Goal: Task Accomplishment & Management: Use online tool/utility

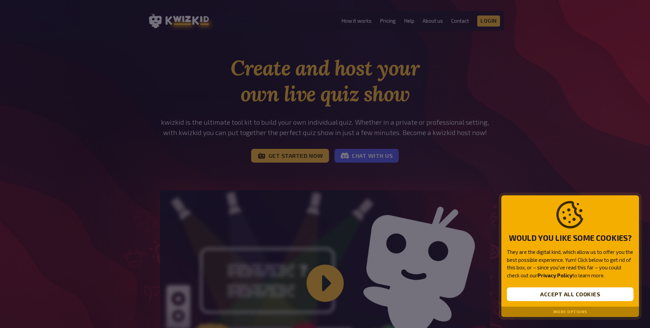
click at [575, 311] on button "More options" at bounding box center [571, 311] width 34 height 5
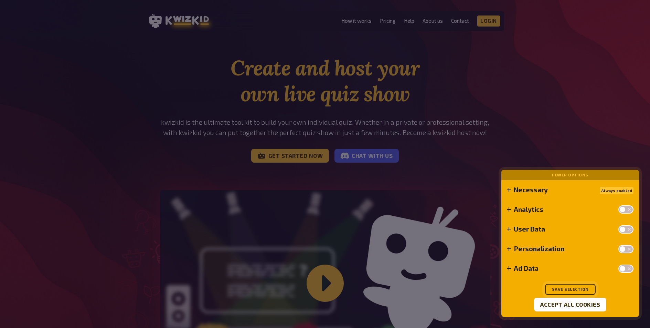
click at [572, 284] on button "Save selection" at bounding box center [570, 289] width 51 height 11
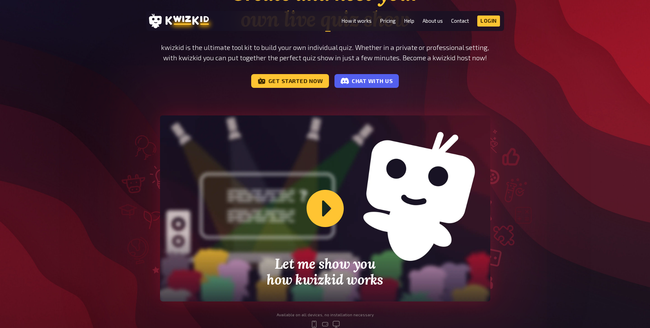
scroll to position [107, 0]
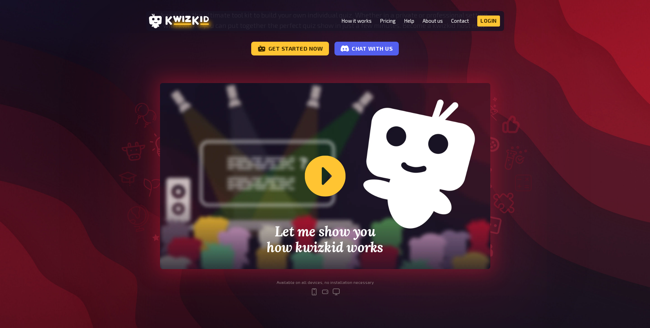
click at [323, 177] on div "Let me show you how kwizkid works" at bounding box center [325, 176] width 330 height 186
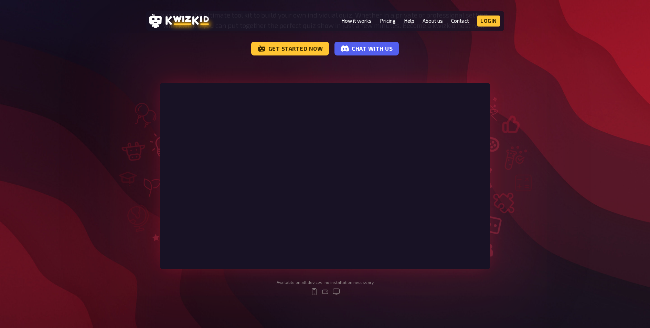
click at [603, 125] on div "Create and host your own live quiz show kwizkid is the ultimate tool kit to bui…" at bounding box center [325, 127] width 650 height 359
click at [391, 20] on link "Pricing" at bounding box center [388, 21] width 16 height 6
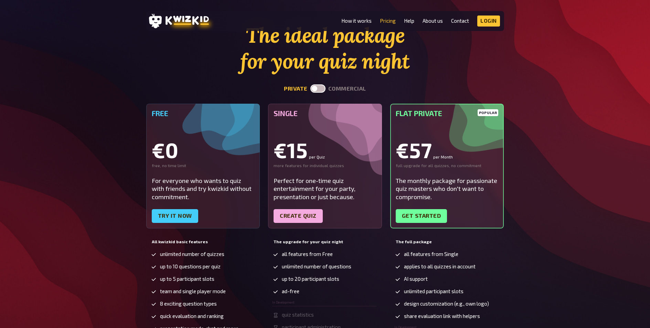
scroll to position [31, 0]
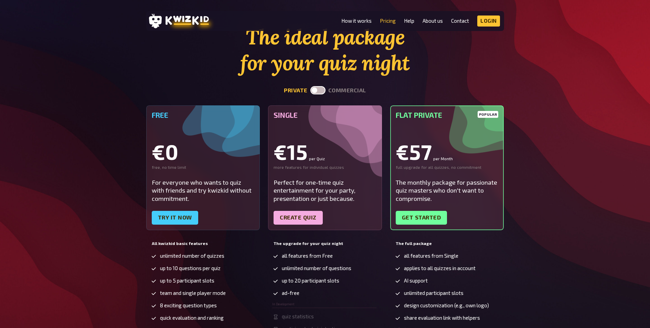
click at [316, 89] on label at bounding box center [318, 90] width 15 height 8
click at [311, 86] on input "checkbox" at bounding box center [310, 86] width 0 height 0
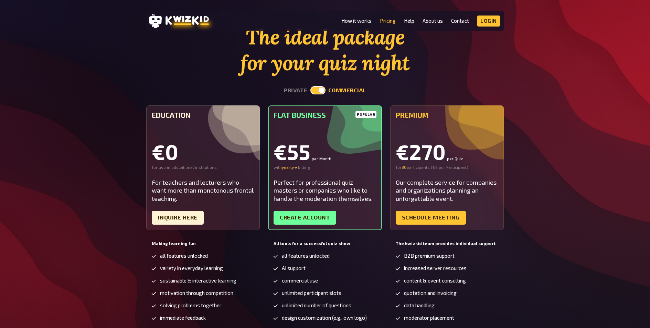
click at [318, 92] on label at bounding box center [318, 90] width 15 height 8
click at [311, 86] on input "checkbox" at bounding box center [310, 86] width 0 height 0
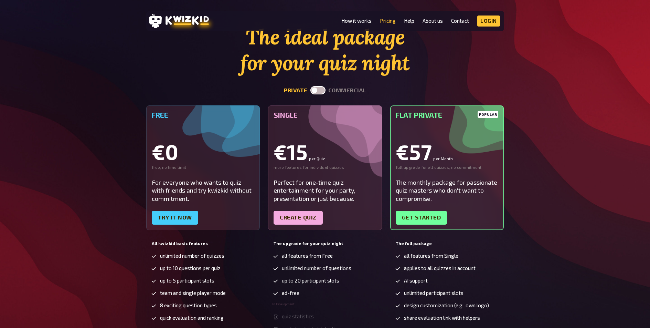
click at [318, 92] on label at bounding box center [318, 90] width 15 height 8
click at [311, 86] on input "checkbox" at bounding box center [310, 86] width 0 height 0
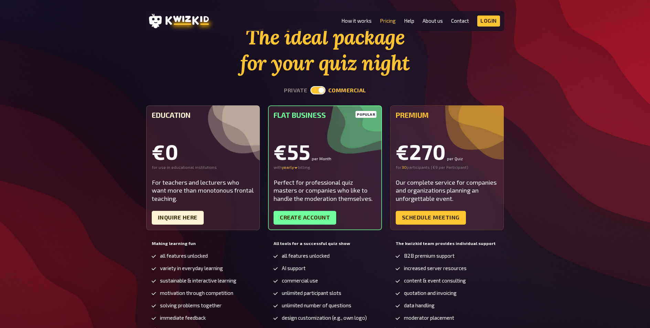
click at [318, 92] on label at bounding box center [318, 90] width 15 height 8
click at [311, 86] on input "checkbox" at bounding box center [310, 86] width 0 height 0
checkbox input "false"
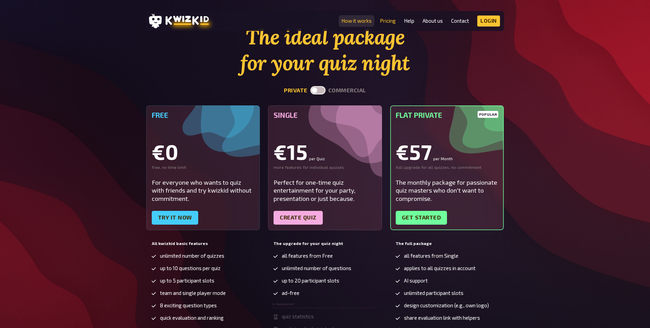
click at [356, 20] on link "How it works" at bounding box center [357, 21] width 30 height 6
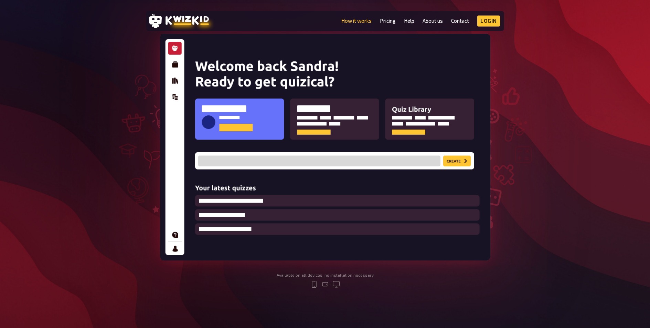
scroll to position [90, 0]
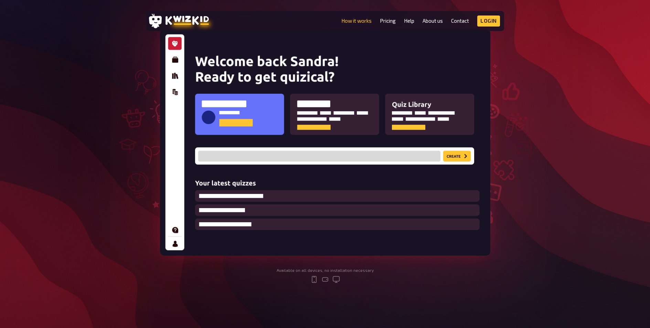
click at [175, 57] on img at bounding box center [325, 142] width 330 height 227
click at [176, 62] on img at bounding box center [325, 142] width 330 height 227
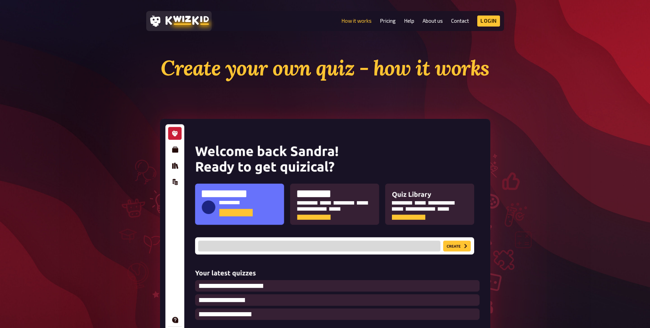
click at [181, 15] on icon at bounding box center [187, 20] width 43 height 10
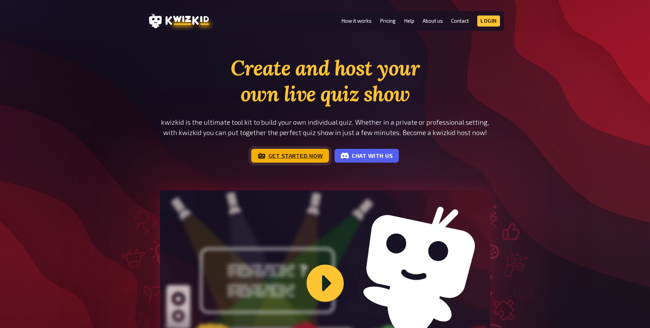
click at [276, 157] on link "Get started now" at bounding box center [290, 156] width 78 height 14
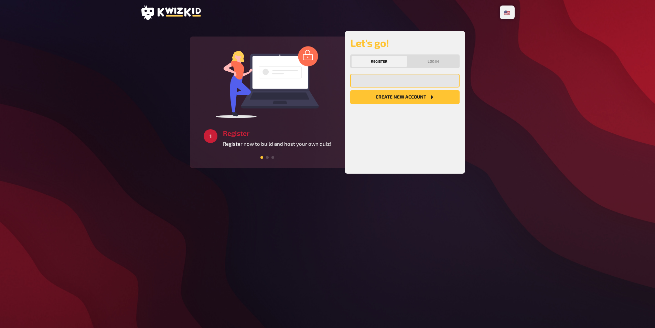
click at [376, 78] on input "email" at bounding box center [404, 81] width 109 height 14
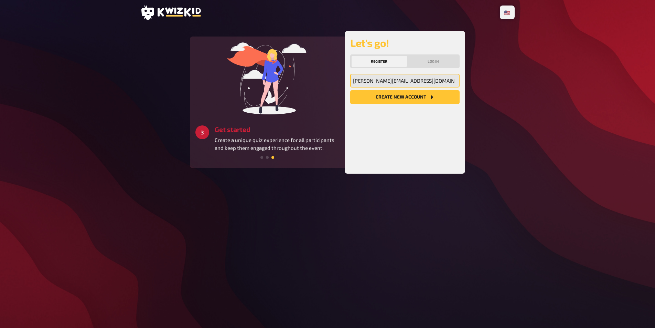
type input "[PERSON_NAME][EMAIL_ADDRESS][DOMAIN_NAME]"
click at [373, 94] on button "Create new account" at bounding box center [404, 97] width 109 height 14
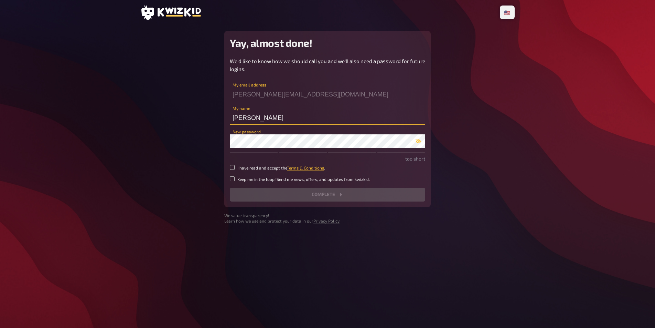
drag, startPoint x: 276, startPoint y: 117, endPoint x: 232, endPoint y: 116, distance: 44.4
click at [232, 116] on input "[PERSON_NAME]" at bounding box center [328, 118] width 196 height 14
type input "[PERSON_NAME]"
click at [306, 165] on small "I have read and accept the Terms & Conditions ." at bounding box center [282, 168] width 88 height 6
click at [235, 165] on input "I have read and accept the Terms & Conditions ." at bounding box center [232, 167] width 5 height 5
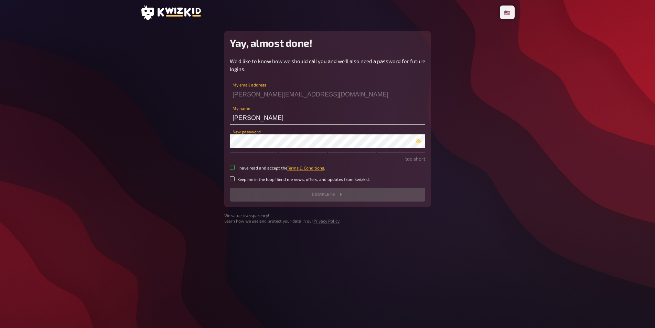
checkbox input "true"
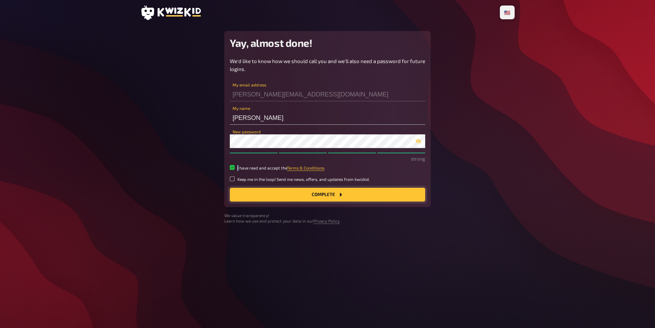
click at [302, 191] on button "Complete" at bounding box center [328, 195] width 196 height 14
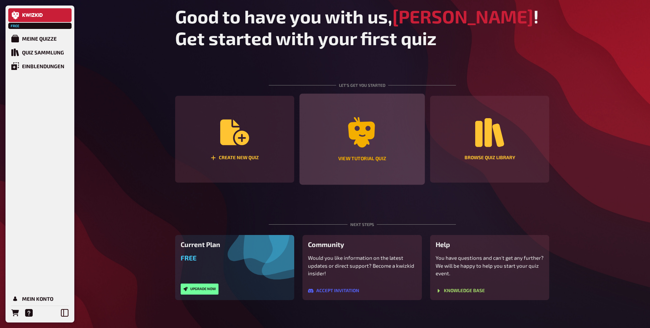
click at [343, 153] on div "View tutorial quiz" at bounding box center [362, 139] width 125 height 91
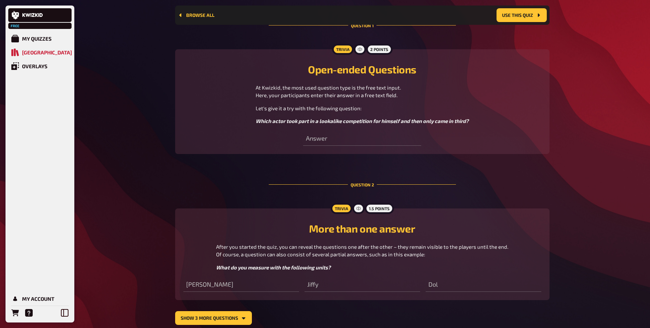
scroll to position [252, 0]
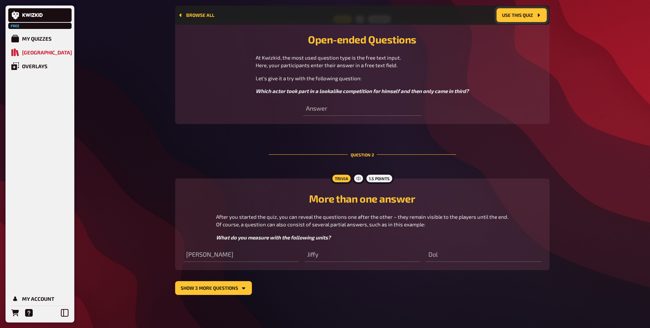
click at [508, 19] on button "Use this quiz" at bounding box center [522, 15] width 50 height 14
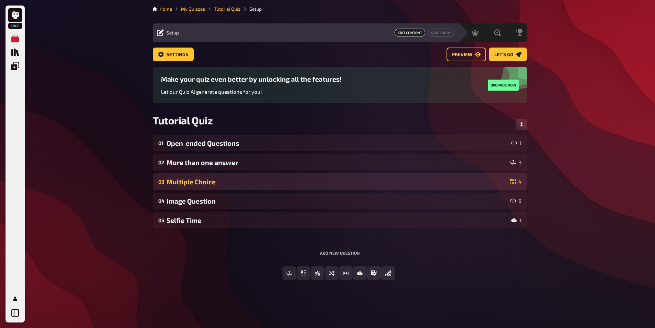
click at [252, 184] on div "Multiple Choice" at bounding box center [337, 182] width 341 height 8
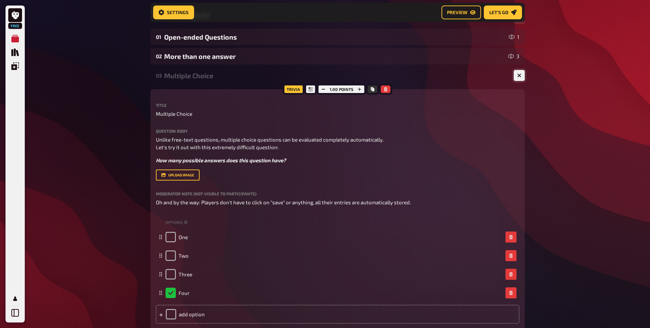
scroll to position [120, 0]
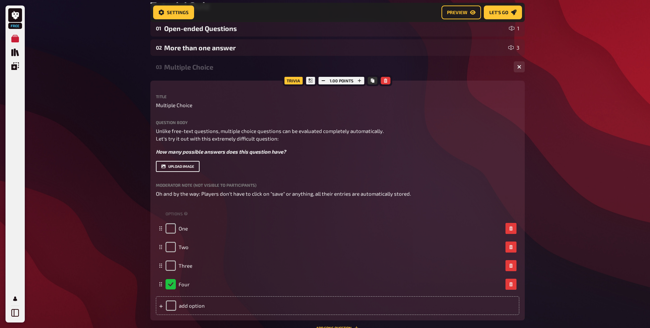
click at [184, 166] on button "upload image" at bounding box center [178, 166] width 44 height 11
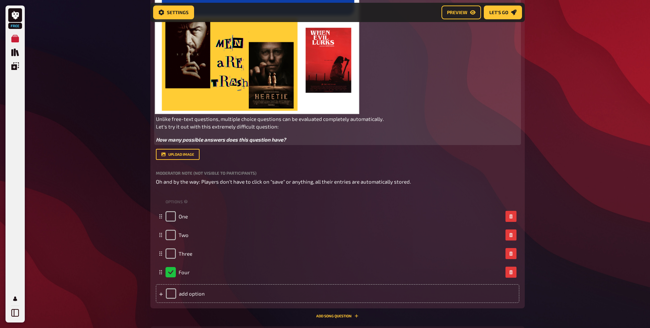
scroll to position [517, 0]
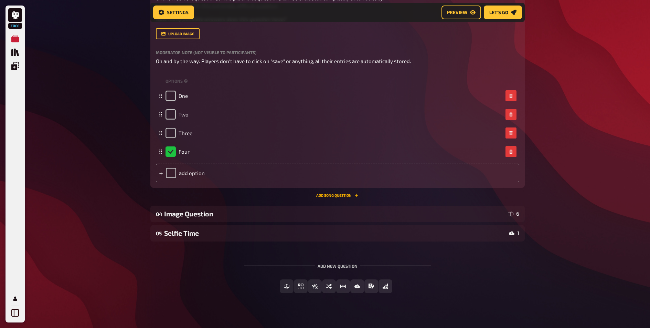
click at [343, 194] on button "Add Song question" at bounding box center [337, 195] width 42 height 4
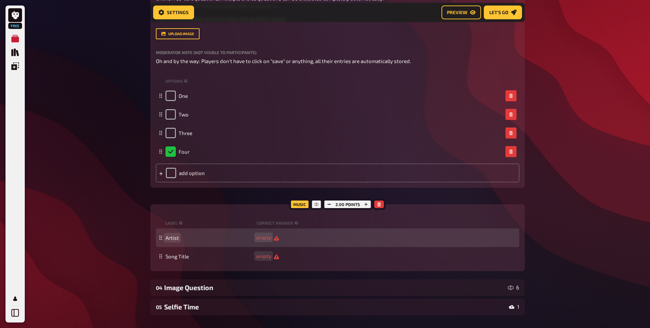
click at [178, 237] on span "Artist" at bounding box center [172, 237] width 13 height 6
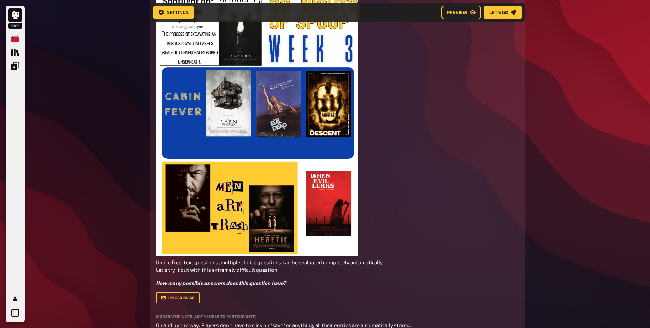
scroll to position [254, 0]
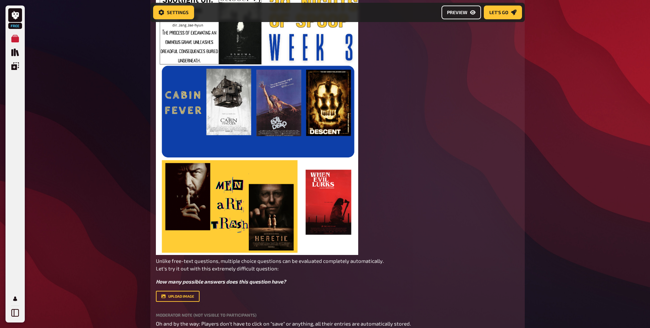
click at [459, 13] on span "Preview" at bounding box center [457, 12] width 20 height 5
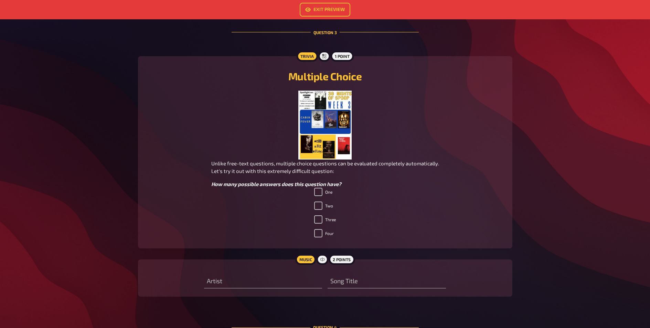
scroll to position [504, 0]
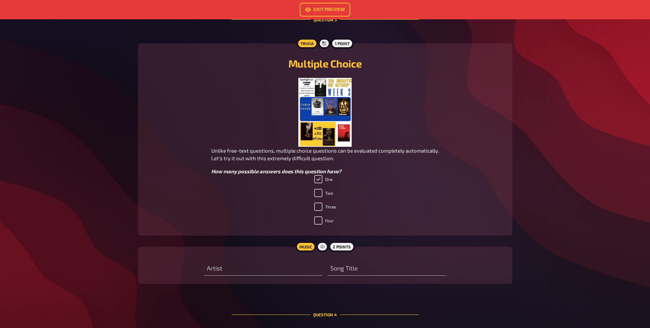
click at [318, 180] on input "One" at bounding box center [318, 179] width 8 height 8
checkbox input "false"
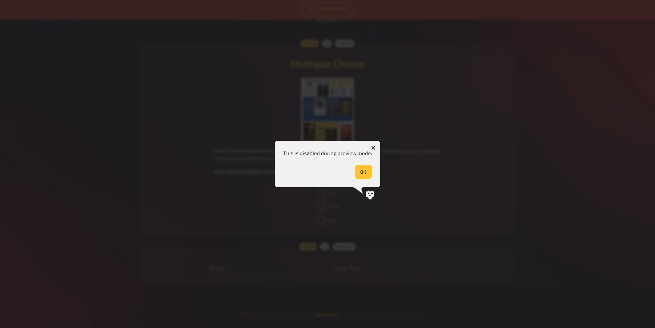
click at [361, 173] on button "OK" at bounding box center [363, 172] width 17 height 14
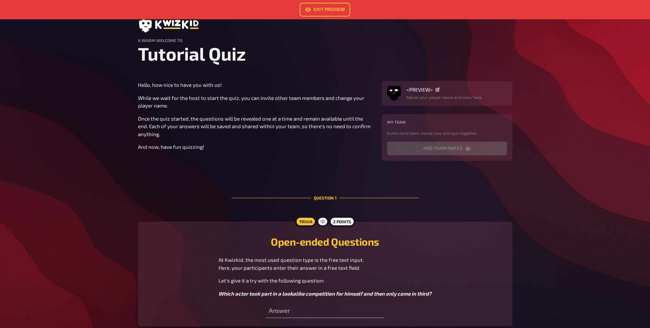
scroll to position [0, 0]
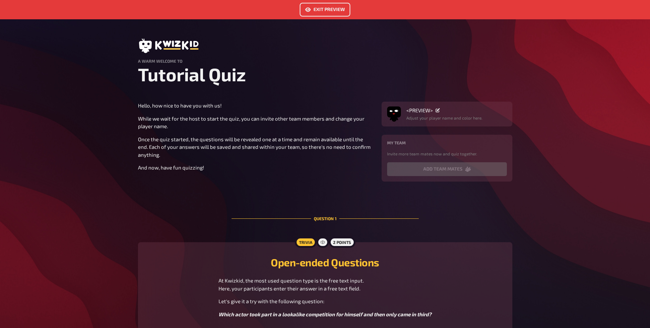
click at [315, 5] on link "Exit Preview" at bounding box center [325, 10] width 51 height 14
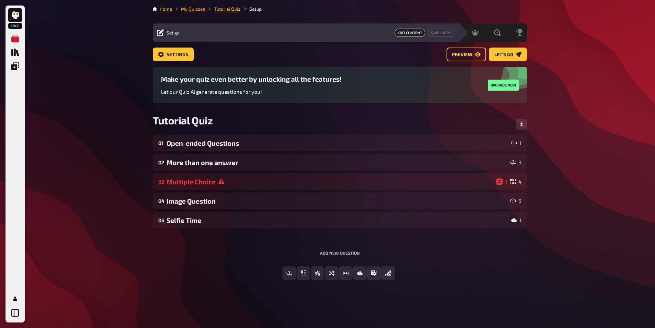
click at [191, 9] on link "My Quizzes" at bounding box center [193, 9] width 24 height 6
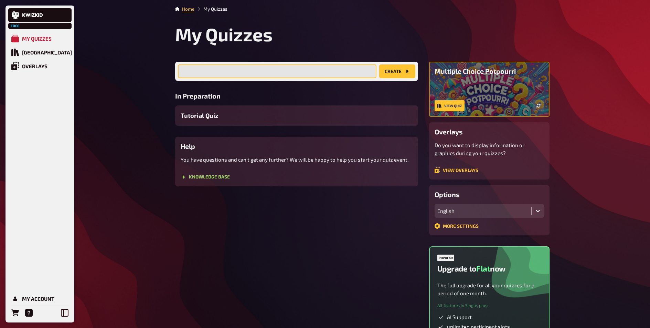
click at [269, 65] on input "text" at bounding box center [277, 71] width 199 height 14
type input "A"
type input "Spooky Trivia"
click at [392, 70] on button "create" at bounding box center [397, 71] width 36 height 14
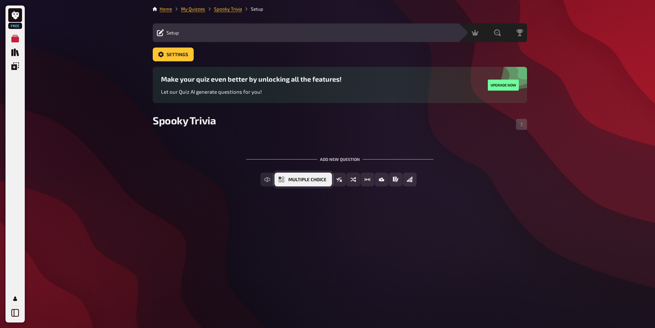
click at [292, 183] on button "Multiple Choice" at bounding box center [303, 179] width 57 height 14
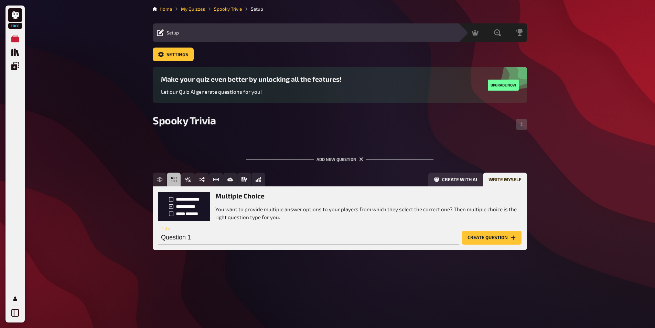
click at [483, 237] on button "Create question" at bounding box center [492, 238] width 60 height 14
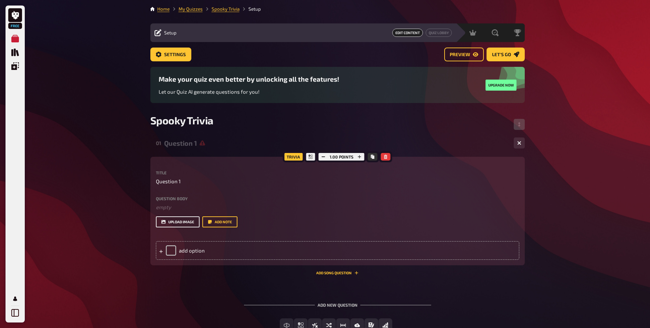
click at [175, 222] on button "upload image" at bounding box center [178, 221] width 44 height 11
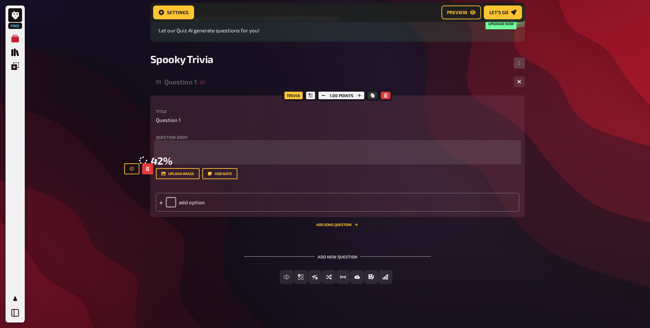
scroll to position [218, 0]
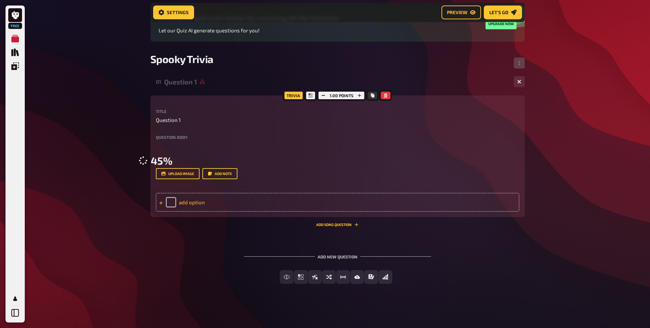
click at [215, 211] on div "add option" at bounding box center [338, 202] width 364 height 19
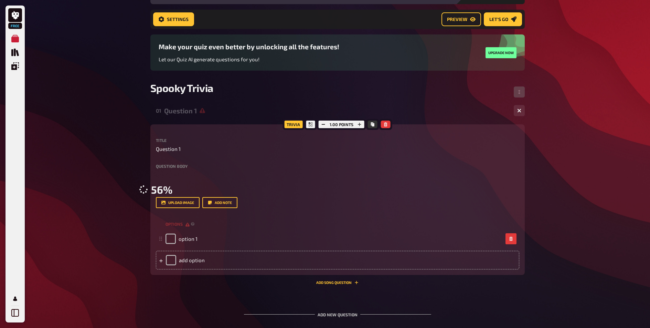
scroll to position [38, 0]
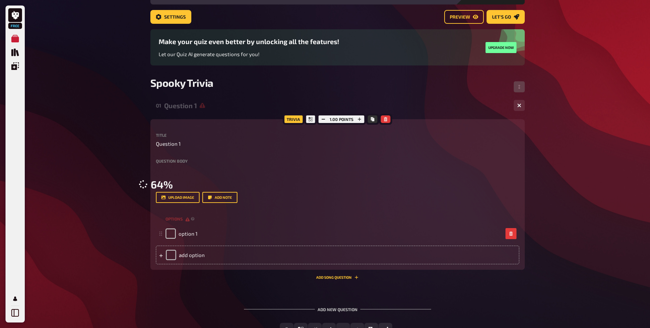
click at [180, 162] on label "Question body" at bounding box center [338, 161] width 364 height 4
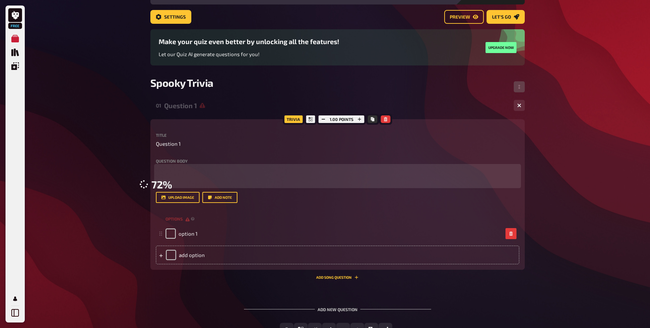
click at [239, 167] on p "﻿" at bounding box center [338, 170] width 364 height 8
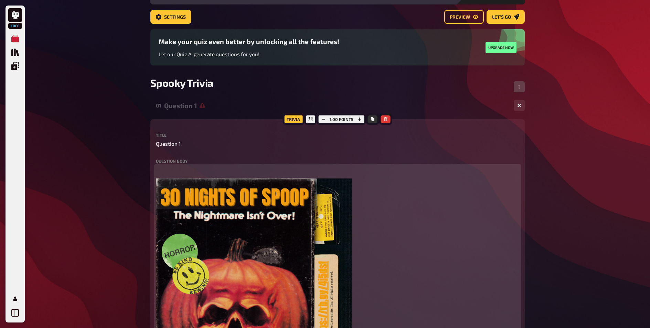
click at [239, 167] on p "﻿" at bounding box center [338, 170] width 364 height 8
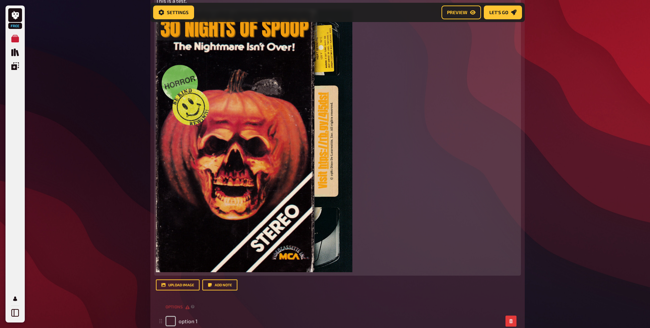
scroll to position [352, 0]
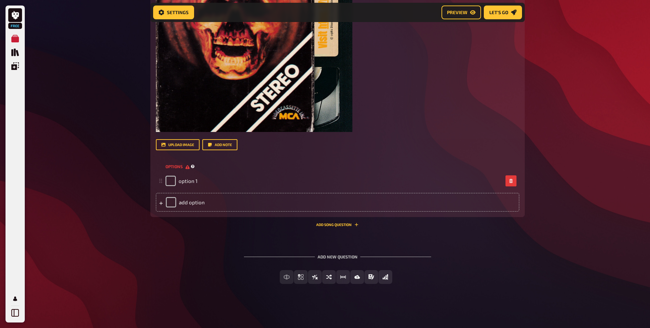
click at [200, 168] on div "options" at bounding box center [338, 166] width 364 height 10
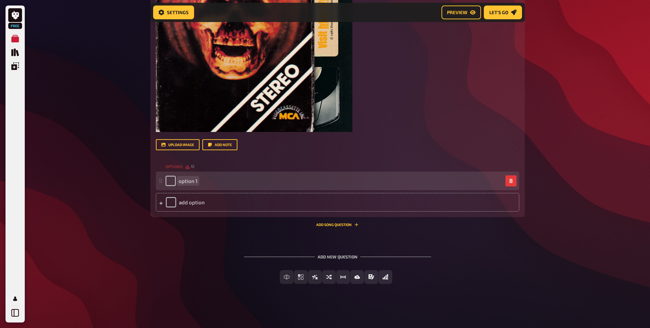
click at [194, 184] on div "option 1" at bounding box center [182, 181] width 32 height 10
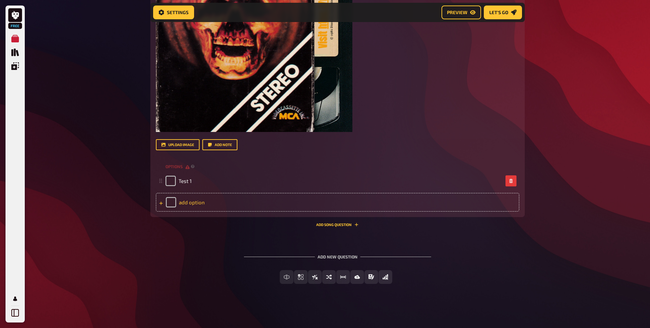
click at [190, 202] on div "add option" at bounding box center [338, 202] width 364 height 19
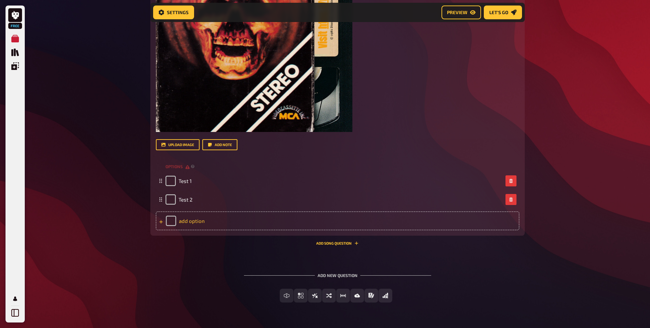
click at [205, 222] on div "add option" at bounding box center [338, 220] width 364 height 19
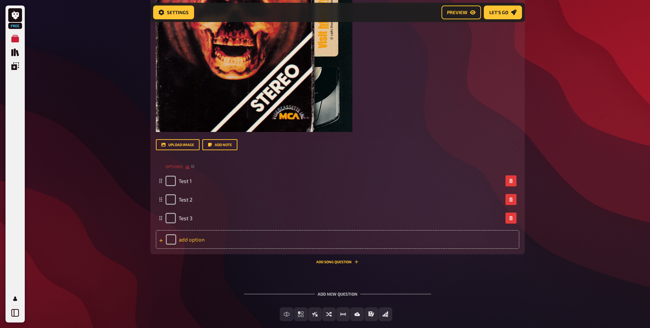
click at [188, 241] on div "add option" at bounding box center [338, 239] width 364 height 19
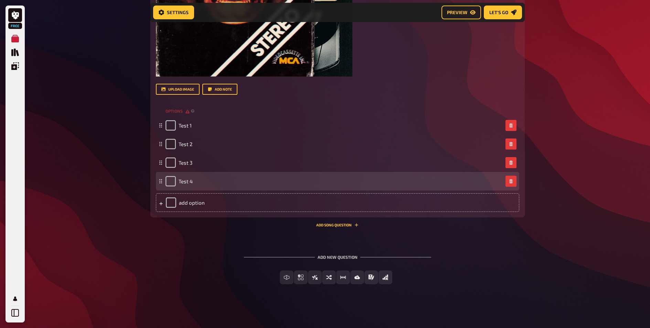
scroll to position [408, 0]
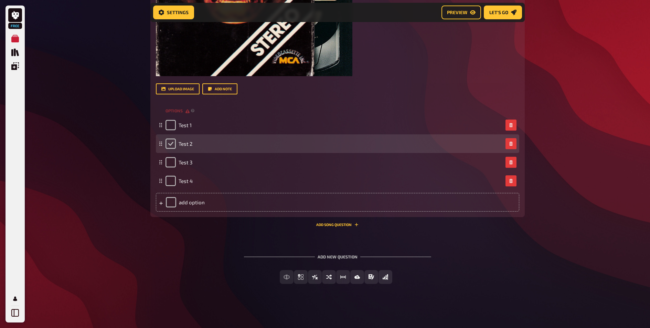
click at [172, 147] on input "checkbox" at bounding box center [171, 143] width 10 height 10
checkbox input "true"
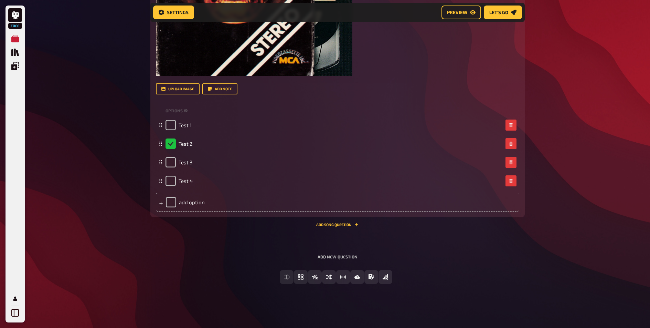
click at [471, 14] on icon "Preview" at bounding box center [473, 12] width 6 height 4
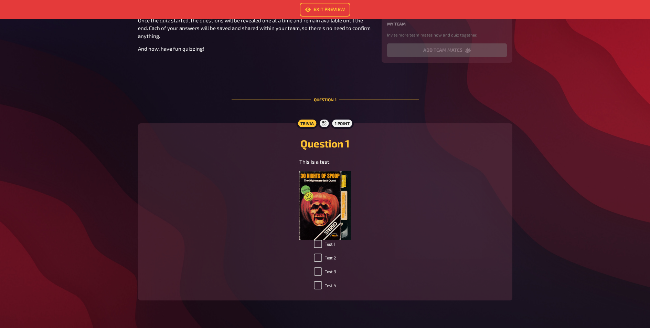
scroll to position [135, 0]
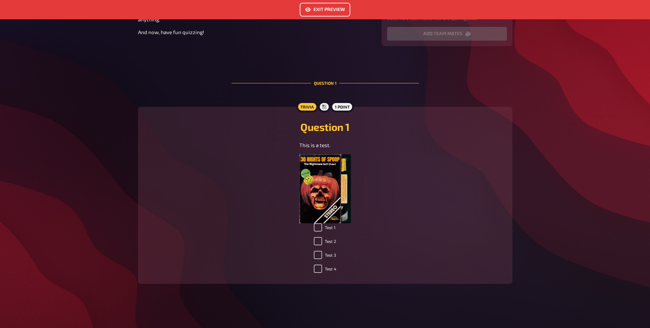
click at [313, 12] on link "Exit Preview" at bounding box center [325, 10] width 51 height 14
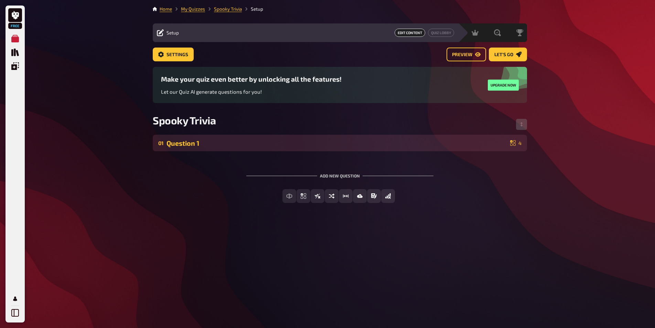
click at [391, 147] on div "01 Question 1 4" at bounding box center [340, 143] width 375 height 17
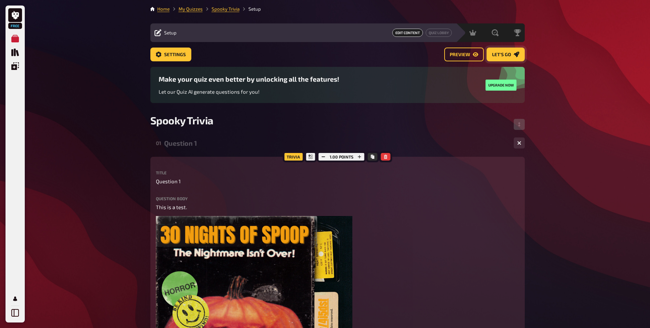
click at [506, 55] on span "Let's go" at bounding box center [501, 54] width 19 height 5
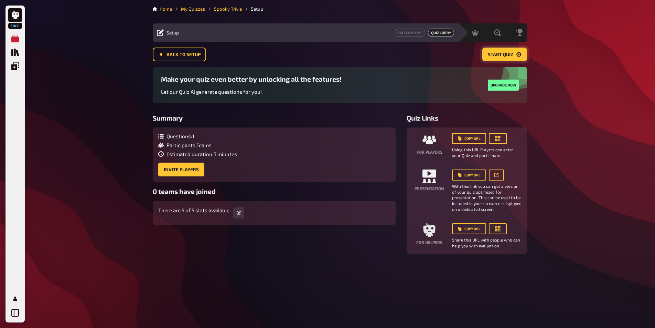
click at [500, 55] on span "Start Quiz" at bounding box center [500, 54] width 25 height 5
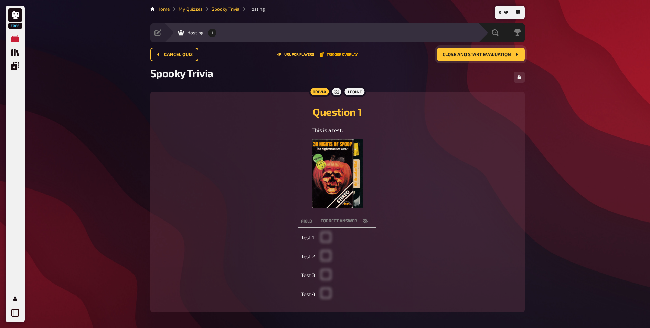
click at [339, 55] on button "Trigger Overlay" at bounding box center [339, 54] width 38 height 4
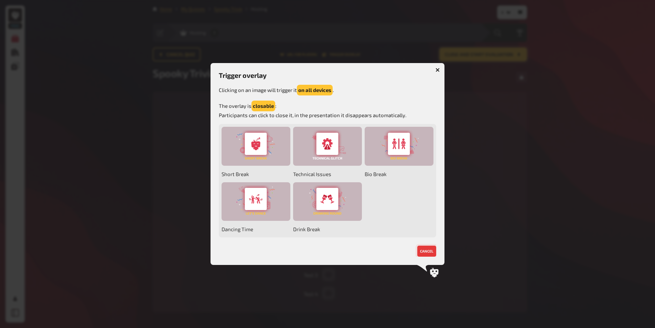
click at [426, 248] on button "cancel" at bounding box center [427, 250] width 19 height 11
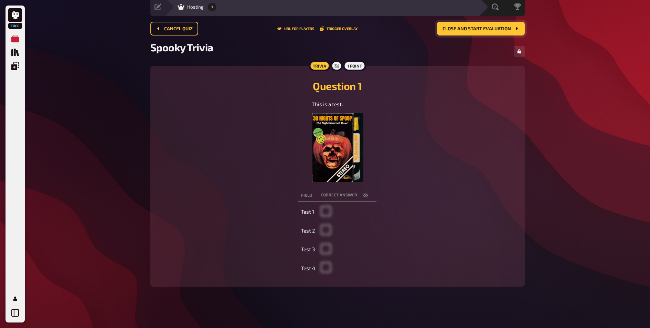
scroll to position [29, 0]
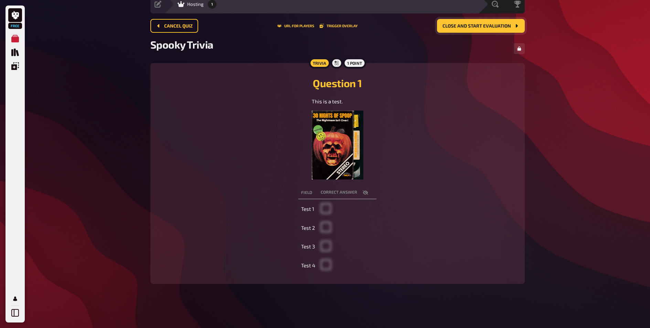
click at [331, 191] on th "correct answer" at bounding box center [347, 192] width 59 height 13
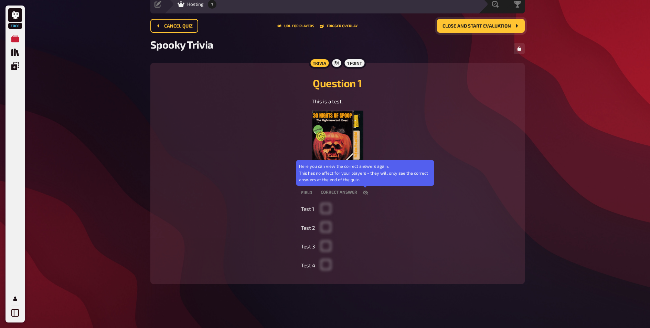
click at [368, 194] on icon "button" at bounding box center [366, 193] width 6 height 6
click at [367, 194] on icon "button" at bounding box center [366, 193] width 6 height 6
click at [365, 195] on icon "button" at bounding box center [366, 193] width 6 height 6
checkbox input "false"
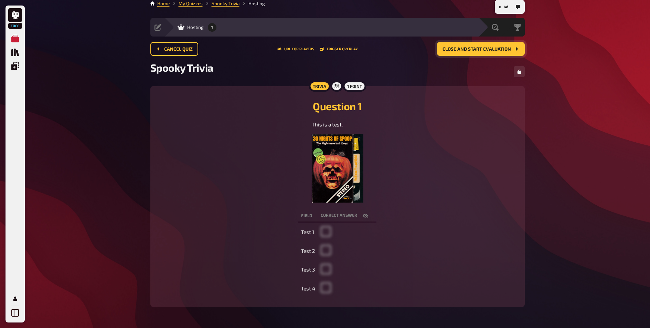
scroll to position [0, 0]
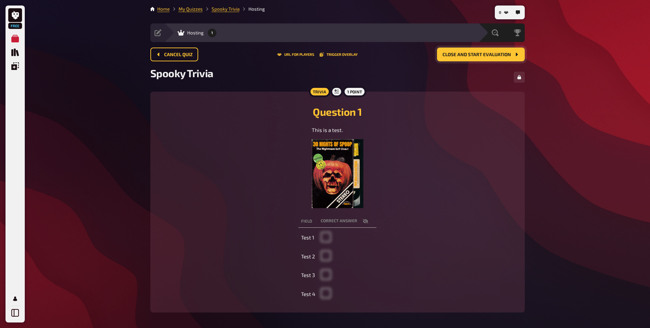
click at [294, 52] on div "Cancel Quiz URL for players Trigger Overlay Close and start evaluation" at bounding box center [337, 55] width 375 height 14
click at [295, 55] on button "URL for players" at bounding box center [295, 54] width 37 height 4
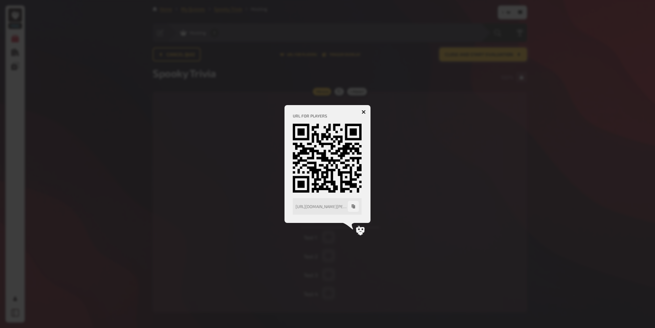
click at [366, 113] on icon "button" at bounding box center [364, 112] width 4 height 4
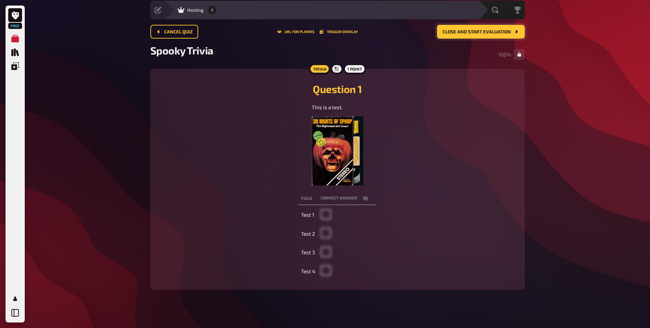
scroll to position [29, 0]
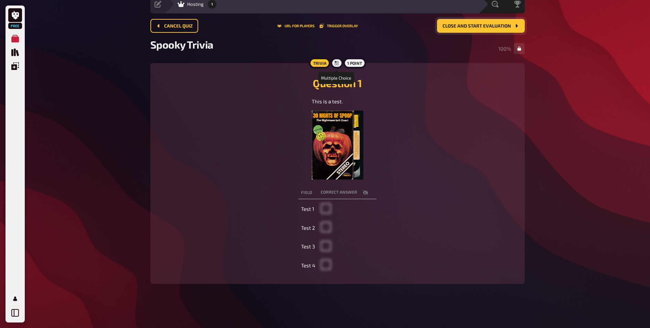
click at [336, 65] on icon at bounding box center [337, 63] width 4 height 4
click at [361, 64] on div "1 point" at bounding box center [354, 62] width 23 height 11
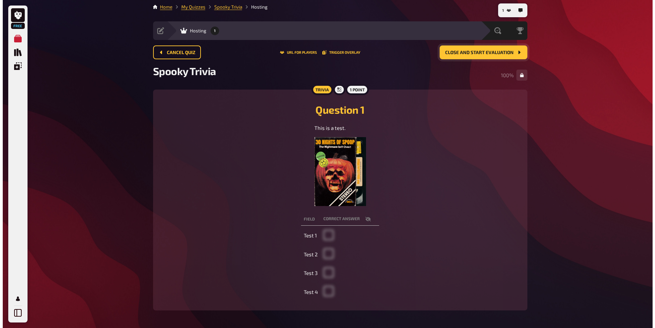
scroll to position [0, 0]
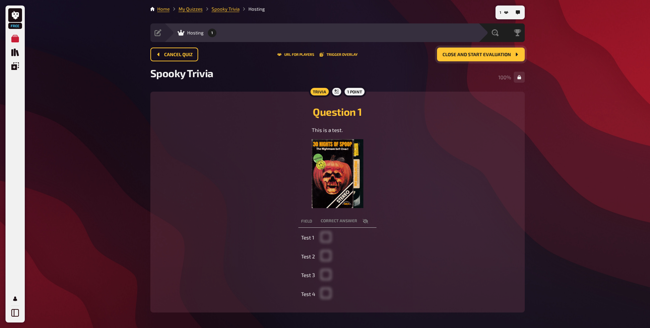
click at [468, 53] on span "Close and start evaluation" at bounding box center [477, 54] width 69 height 5
